Goal: Information Seeking & Learning: Understand process/instructions

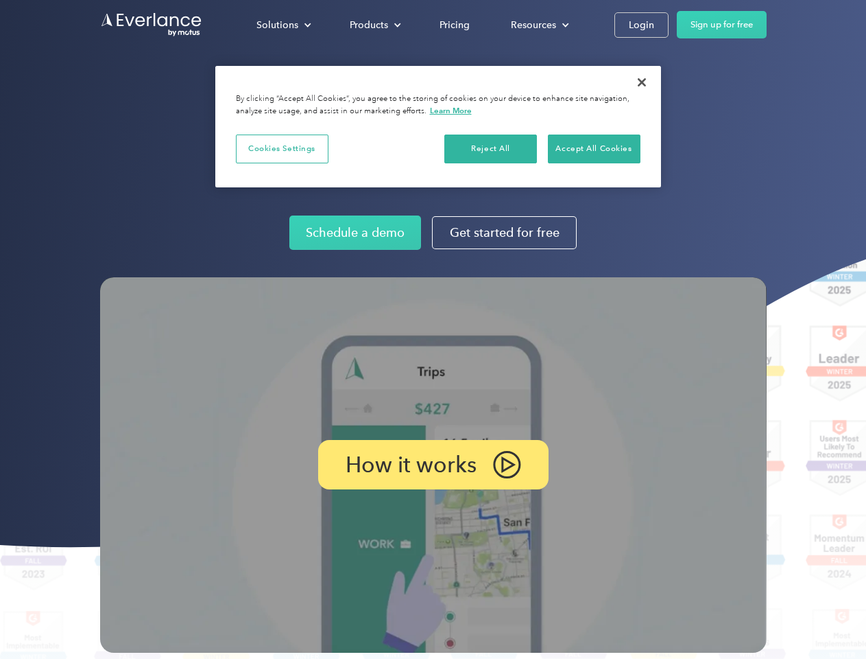
click at [433, 329] on img at bounding box center [433, 464] width 667 height 375
click at [283, 25] on div "Solutions" at bounding box center [278, 24] width 42 height 17
click at [374, 25] on div "Products" at bounding box center [369, 24] width 38 height 17
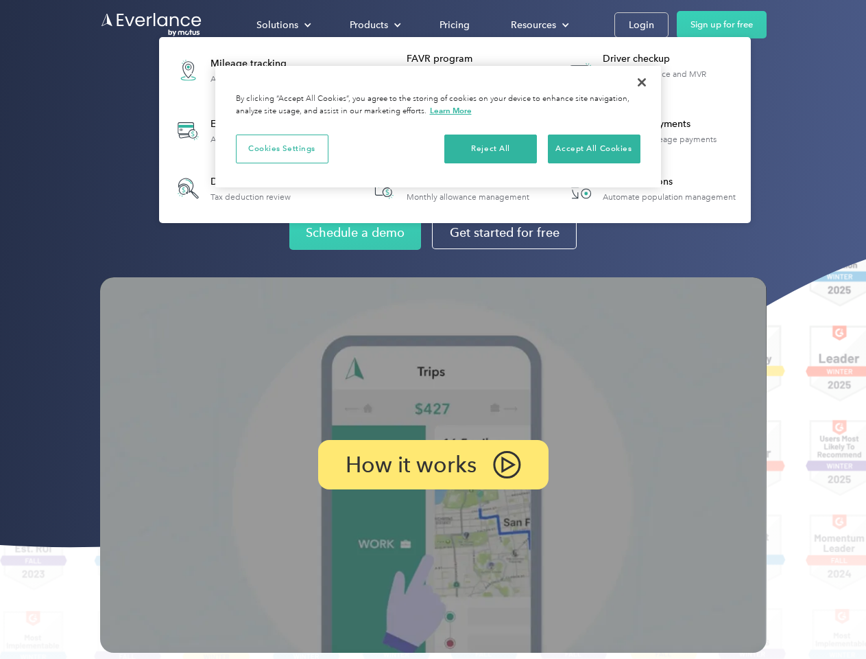
click at [539, 25] on div "Resources" at bounding box center [533, 24] width 45 height 17
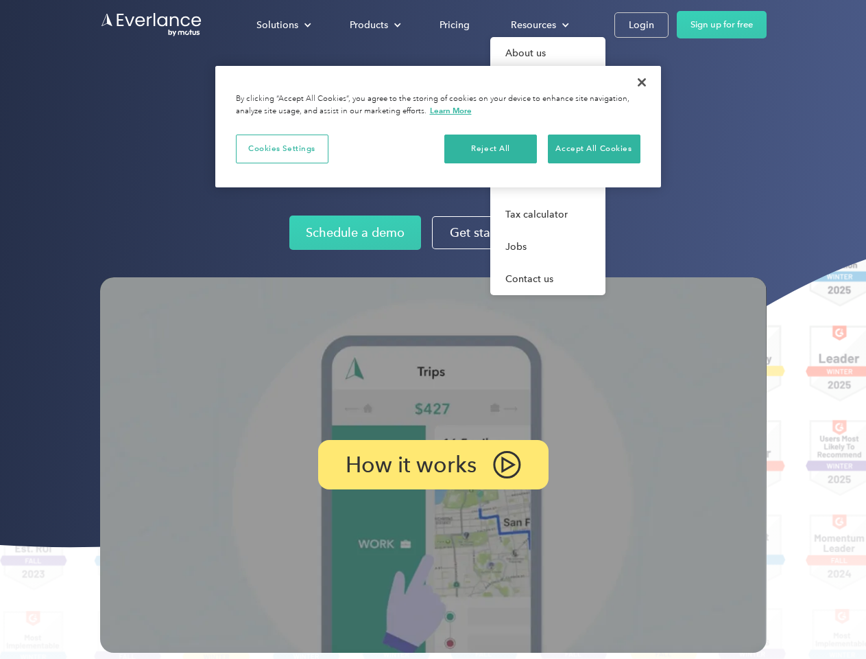
click at [433, 464] on p "How it works" at bounding box center [411, 464] width 131 height 16
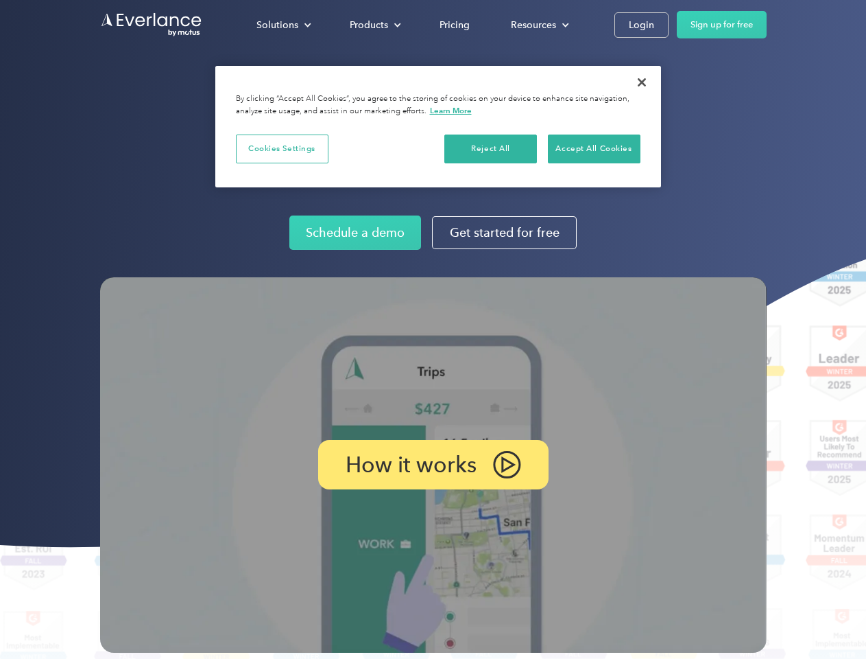
click at [282, 148] on button "Cookies Settings" at bounding box center [282, 148] width 93 height 29
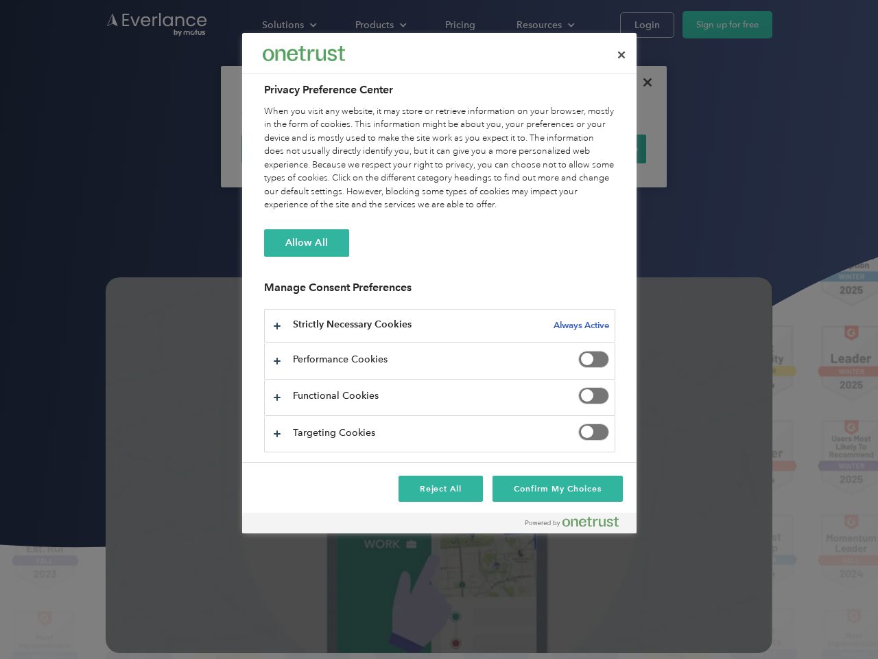
click at [491, 148] on div "When you visit any website, it may store or retrieve information on your browse…" at bounding box center [439, 158] width 351 height 107
click at [594, 148] on div "When you visit any website, it may store or retrieve information on your browse…" at bounding box center [439, 158] width 351 height 107
click at [642, 82] on div at bounding box center [439, 329] width 878 height 659
